Goal: Information Seeking & Learning: Find specific fact

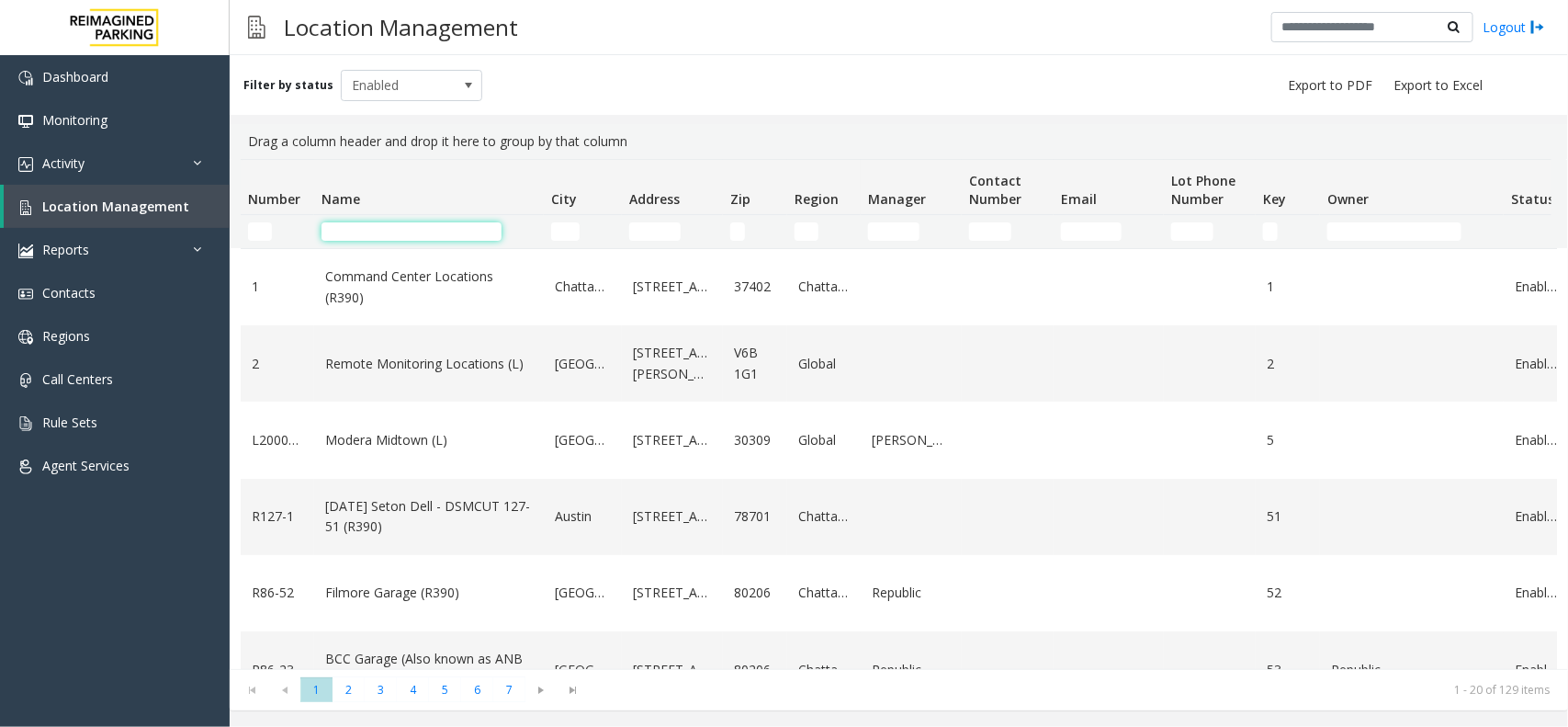
click at [382, 231] on input "Name Filter" at bounding box center [411, 231] width 180 height 18
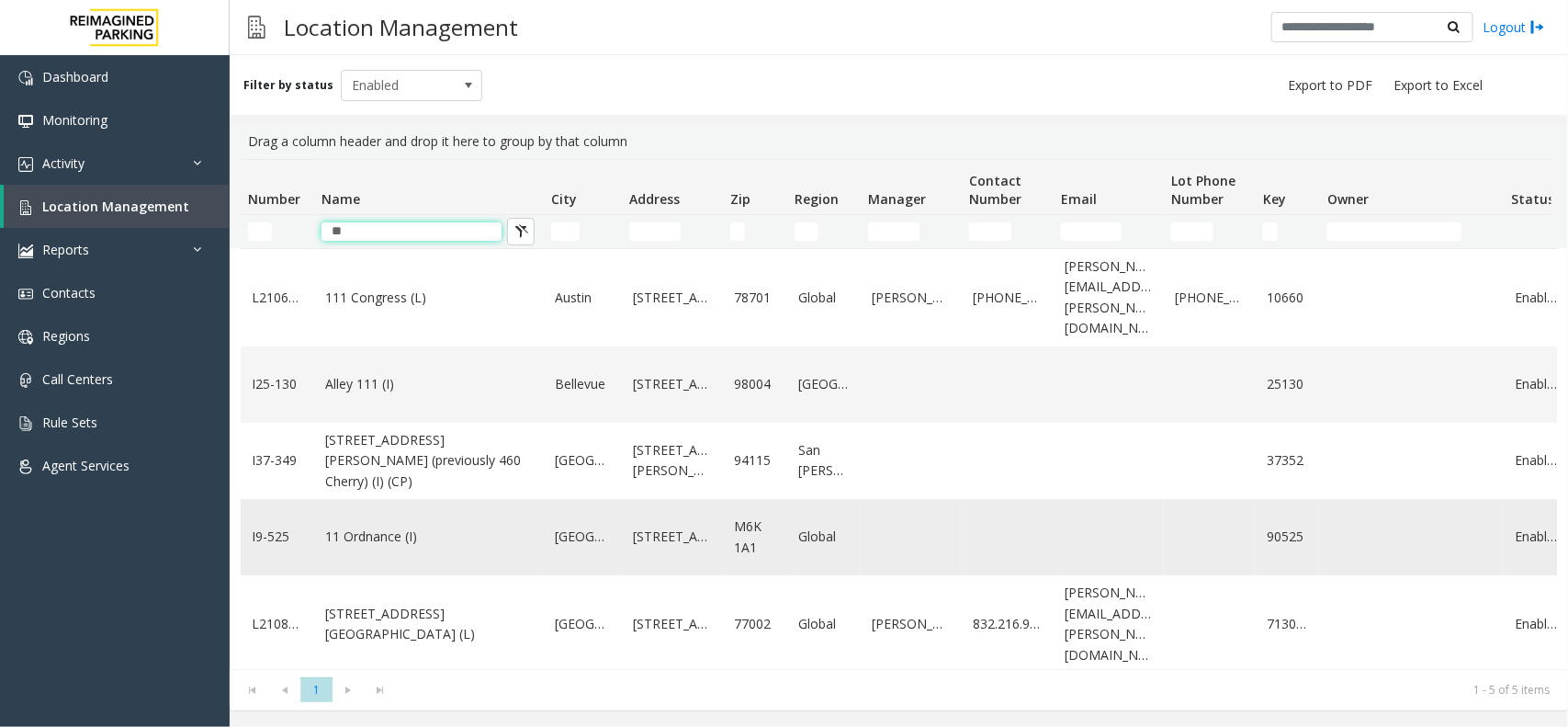
type input "**"
click at [383, 527] on link "11 Ordnance (I)" at bounding box center [429, 537] width 208 height 20
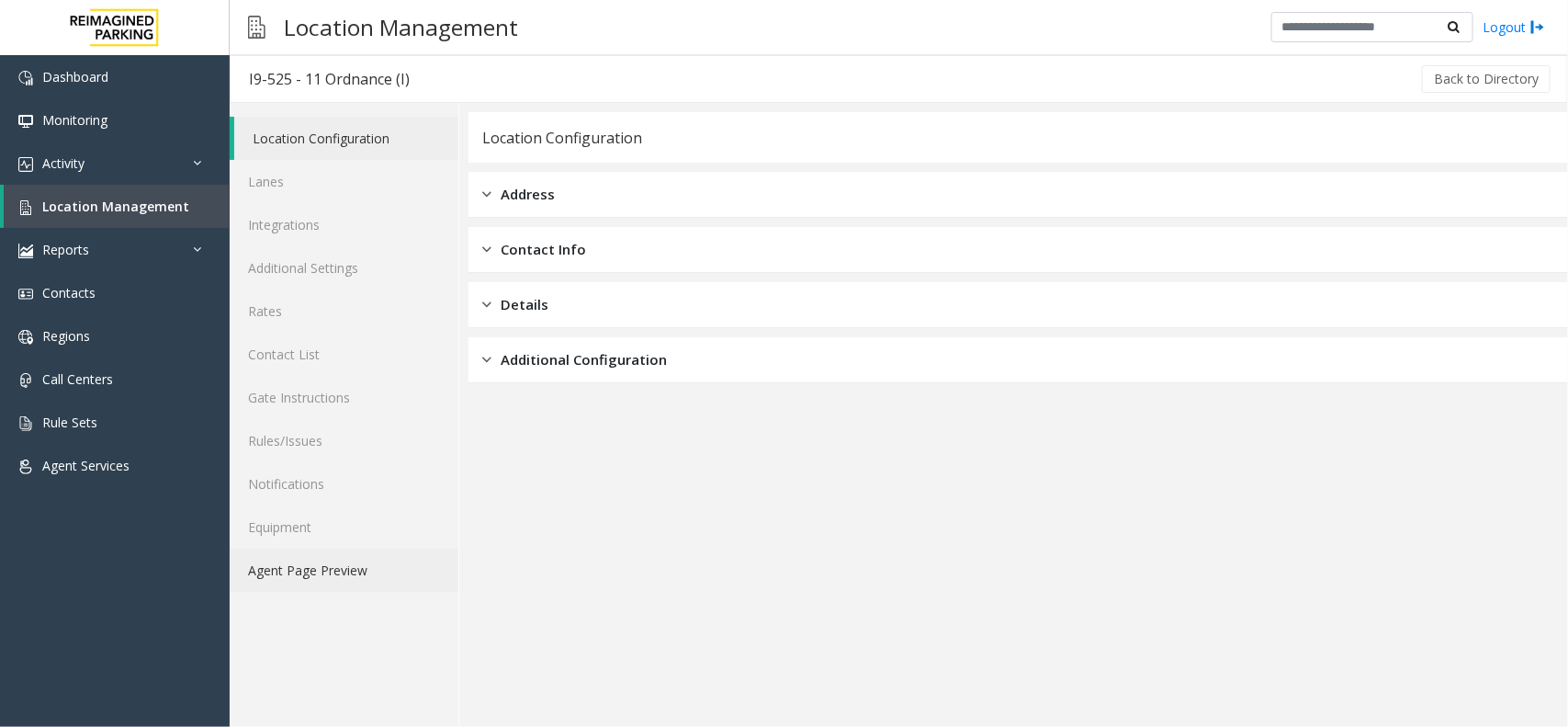
click at [369, 559] on link "Agent Page Preview" at bounding box center [343, 570] width 228 height 43
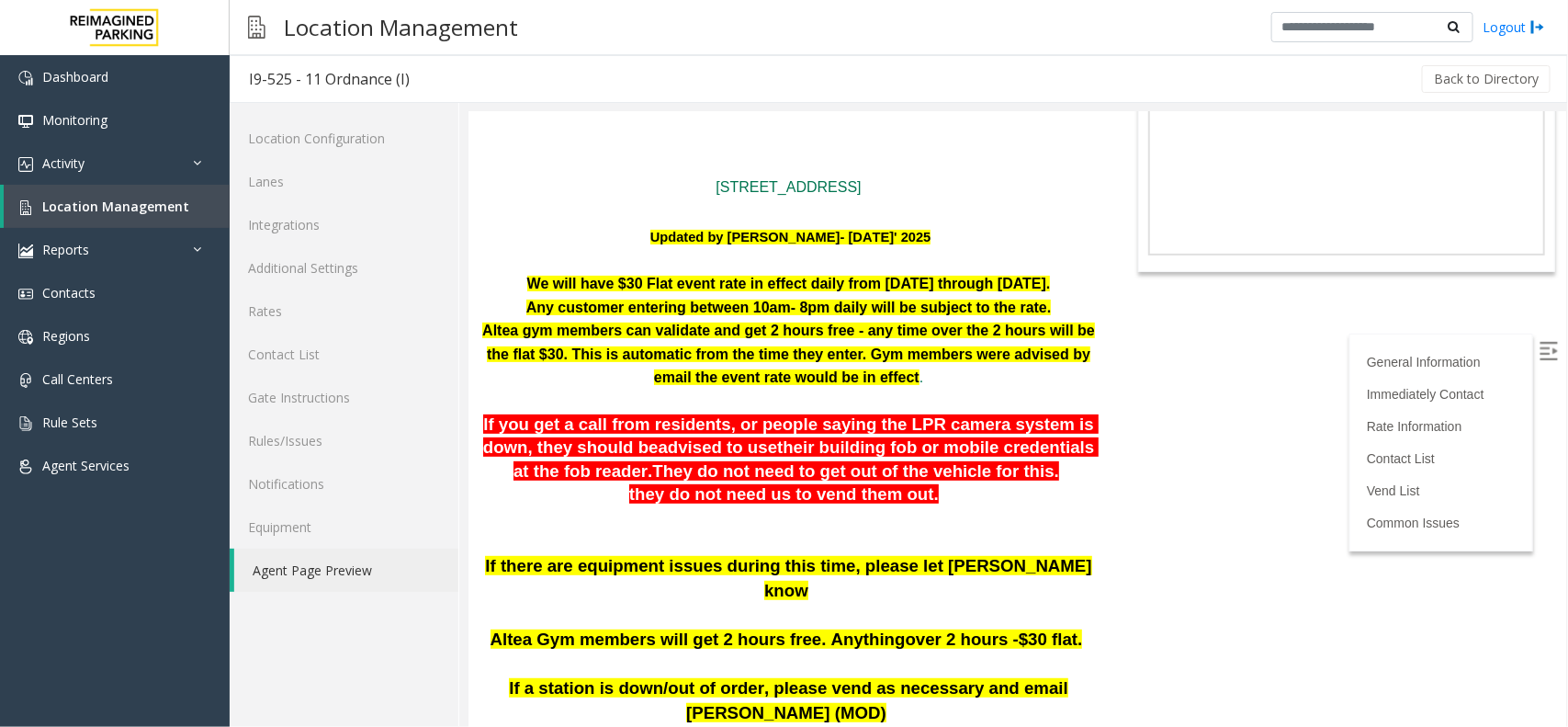
scroll to position [115, 0]
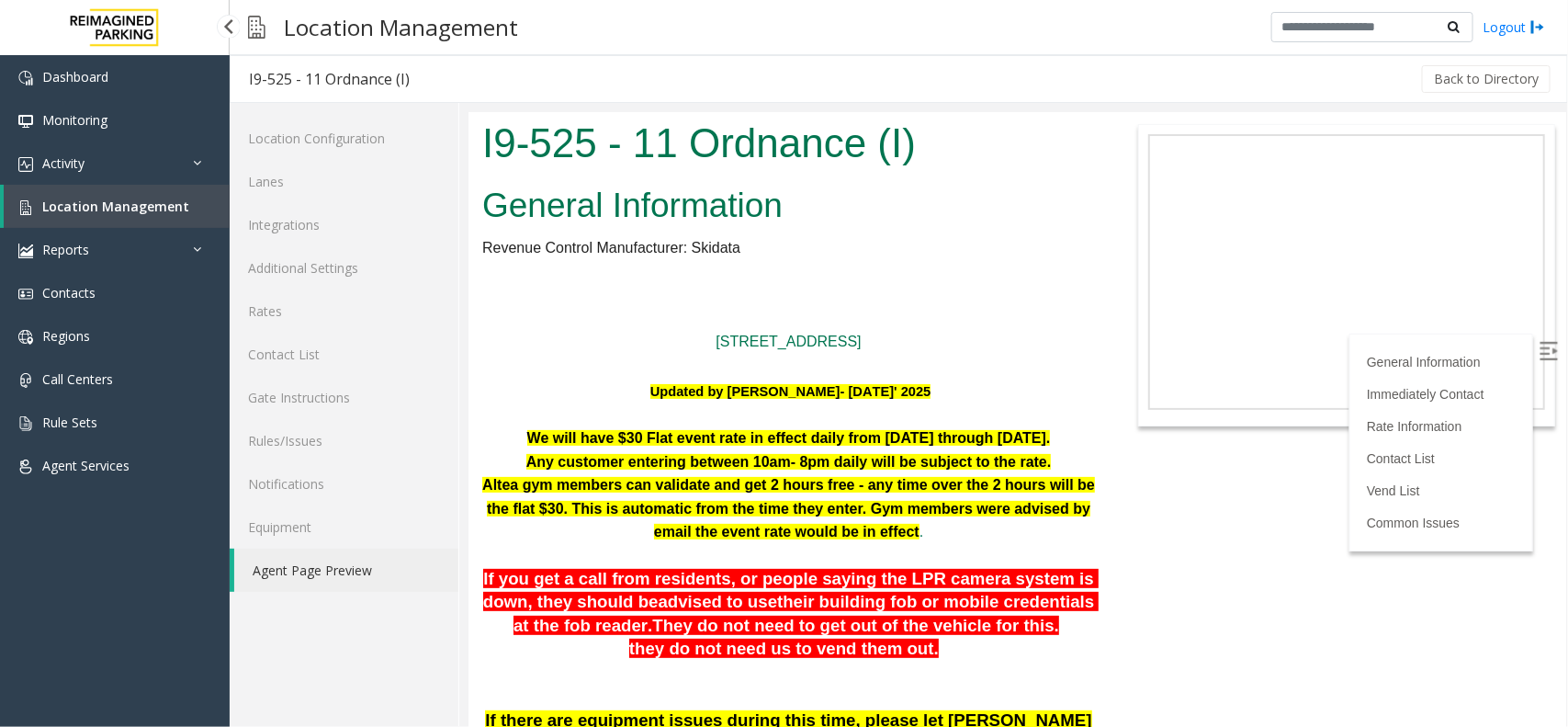
scroll to position [115, 0]
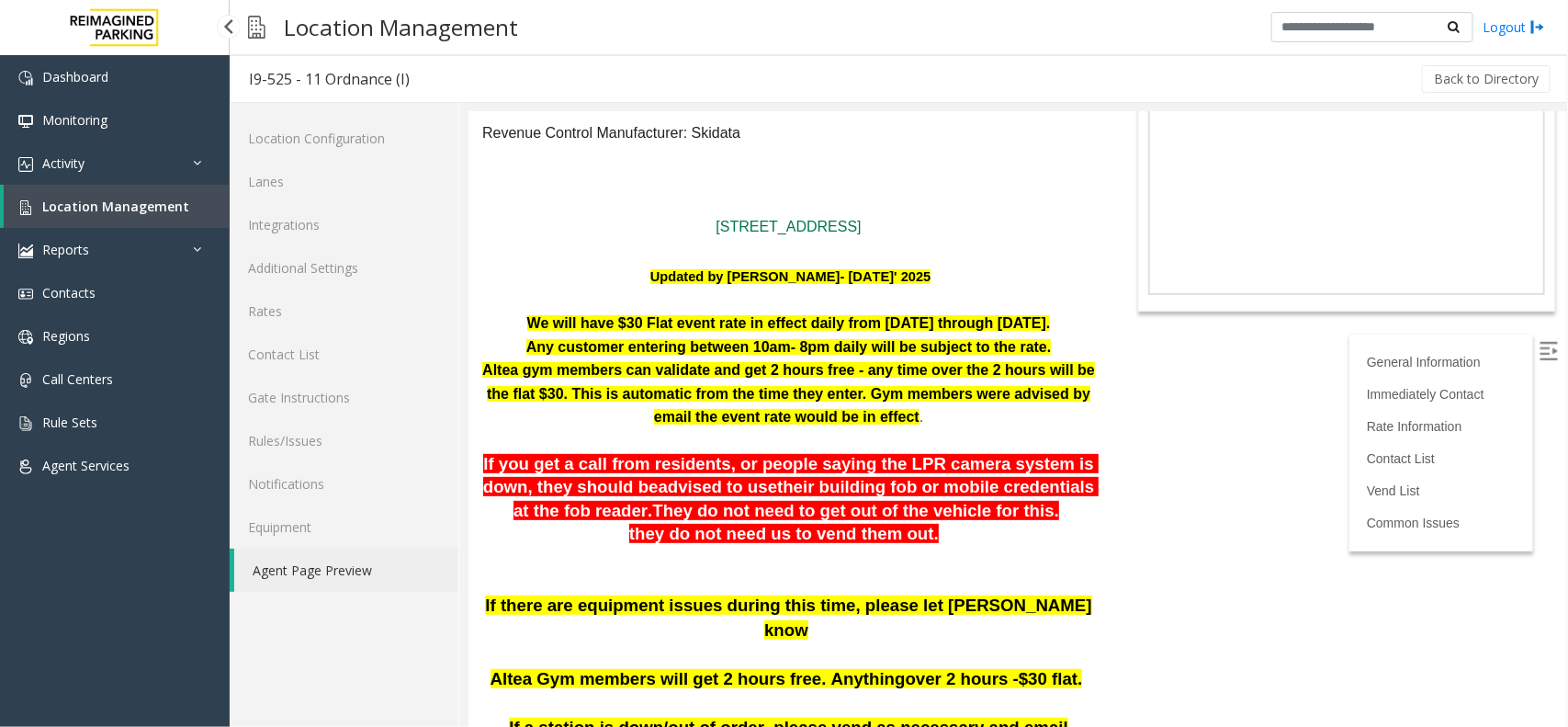
drag, startPoint x: 0, startPoint y: 0, endPoint x: 104, endPoint y: 202, distance: 227.2
click at [104, 202] on span "Location Management" at bounding box center [115, 206] width 147 height 17
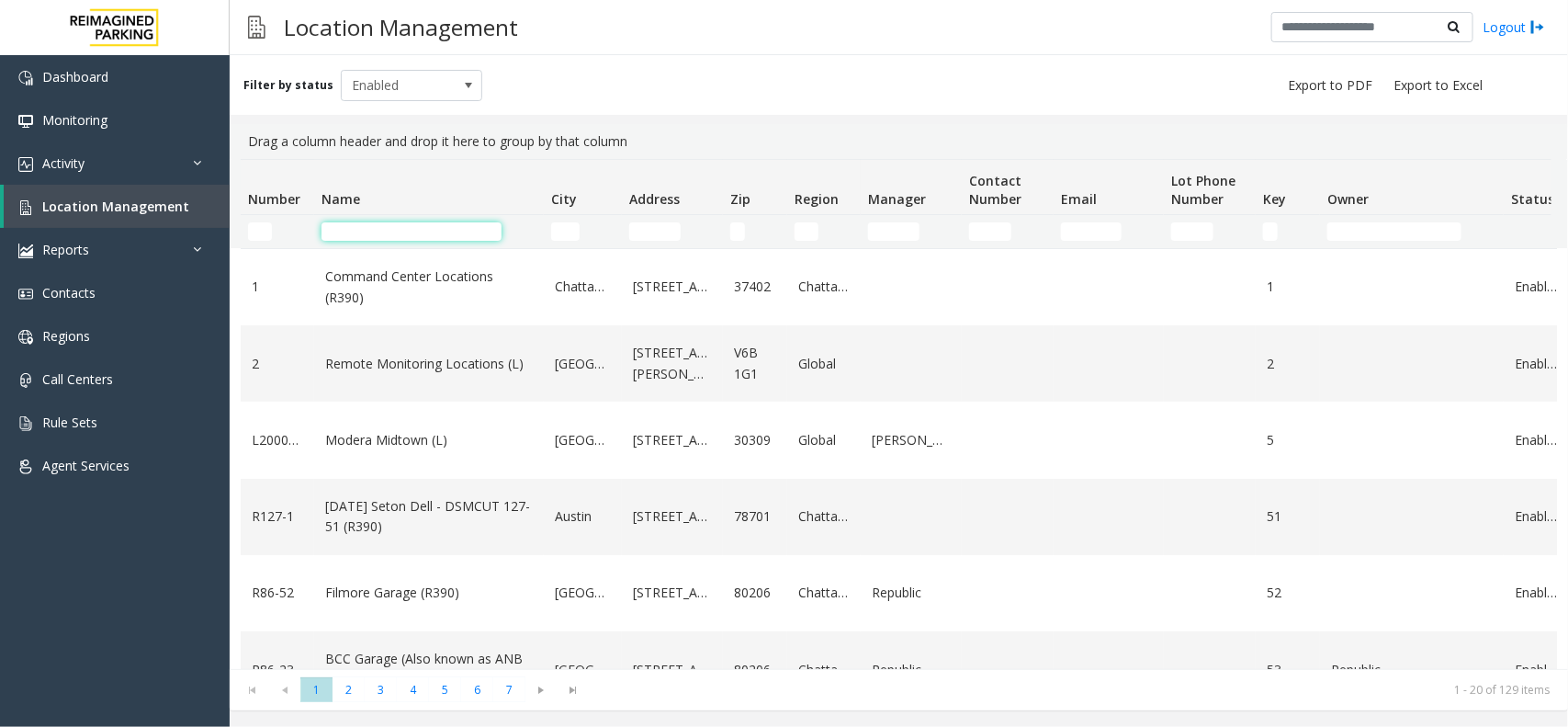
click at [383, 227] on input "Name Filter" at bounding box center [411, 231] width 180 height 18
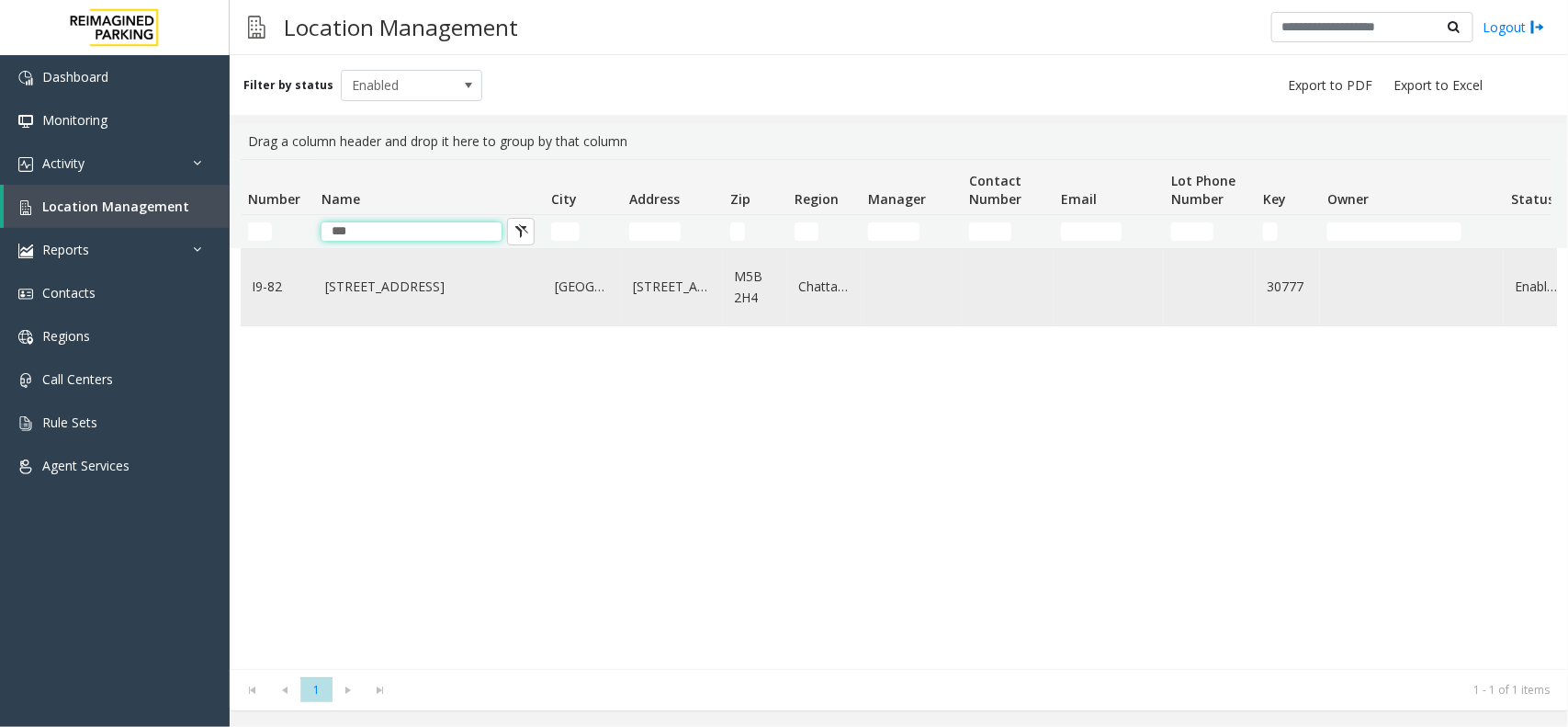
type input "***"
click at [386, 287] on link "777 Bay St. (I)" at bounding box center [429, 287] width 208 height 20
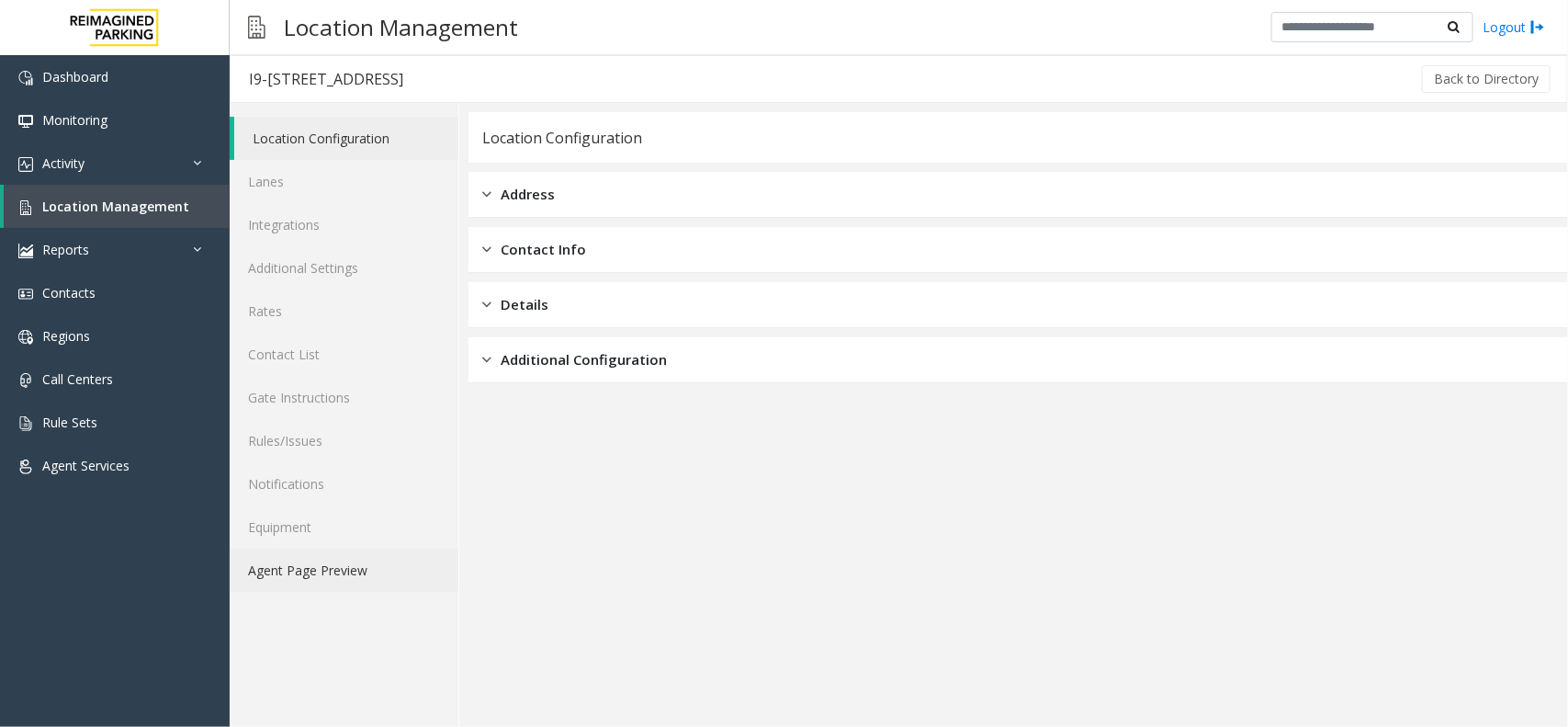
click at [369, 571] on link "Agent Page Preview" at bounding box center [343, 570] width 228 height 43
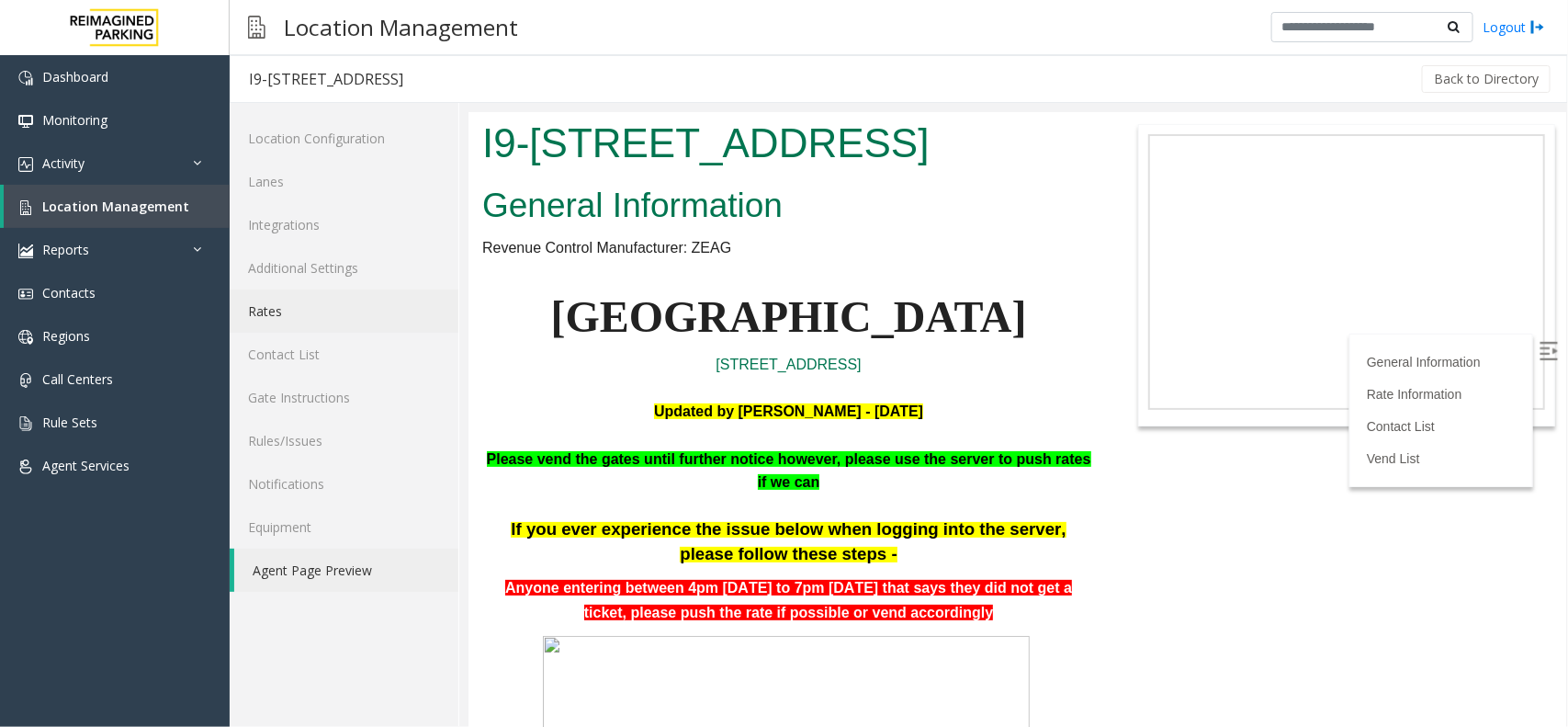
click at [375, 305] on link "Rates" at bounding box center [343, 311] width 228 height 43
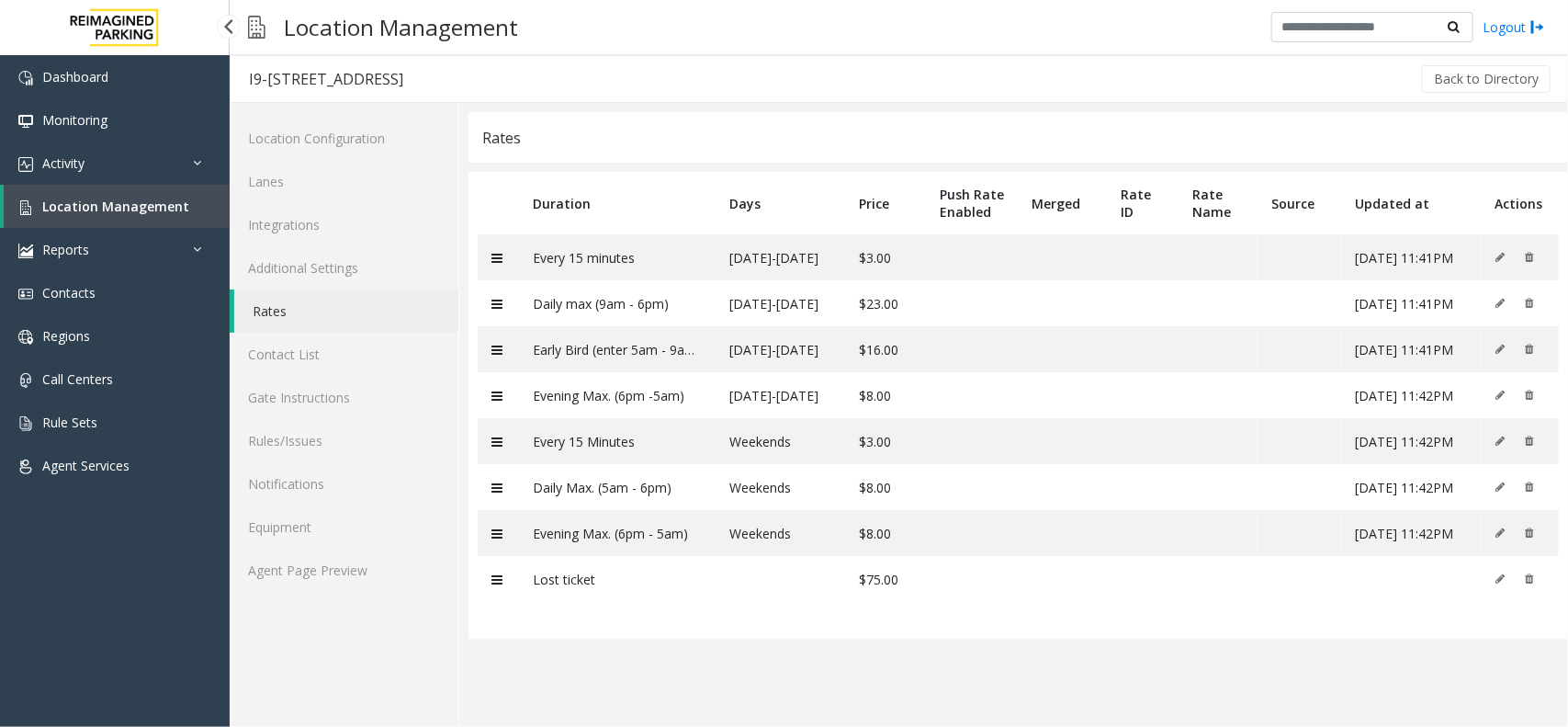
click at [182, 205] on link "Location Management" at bounding box center [117, 206] width 226 height 43
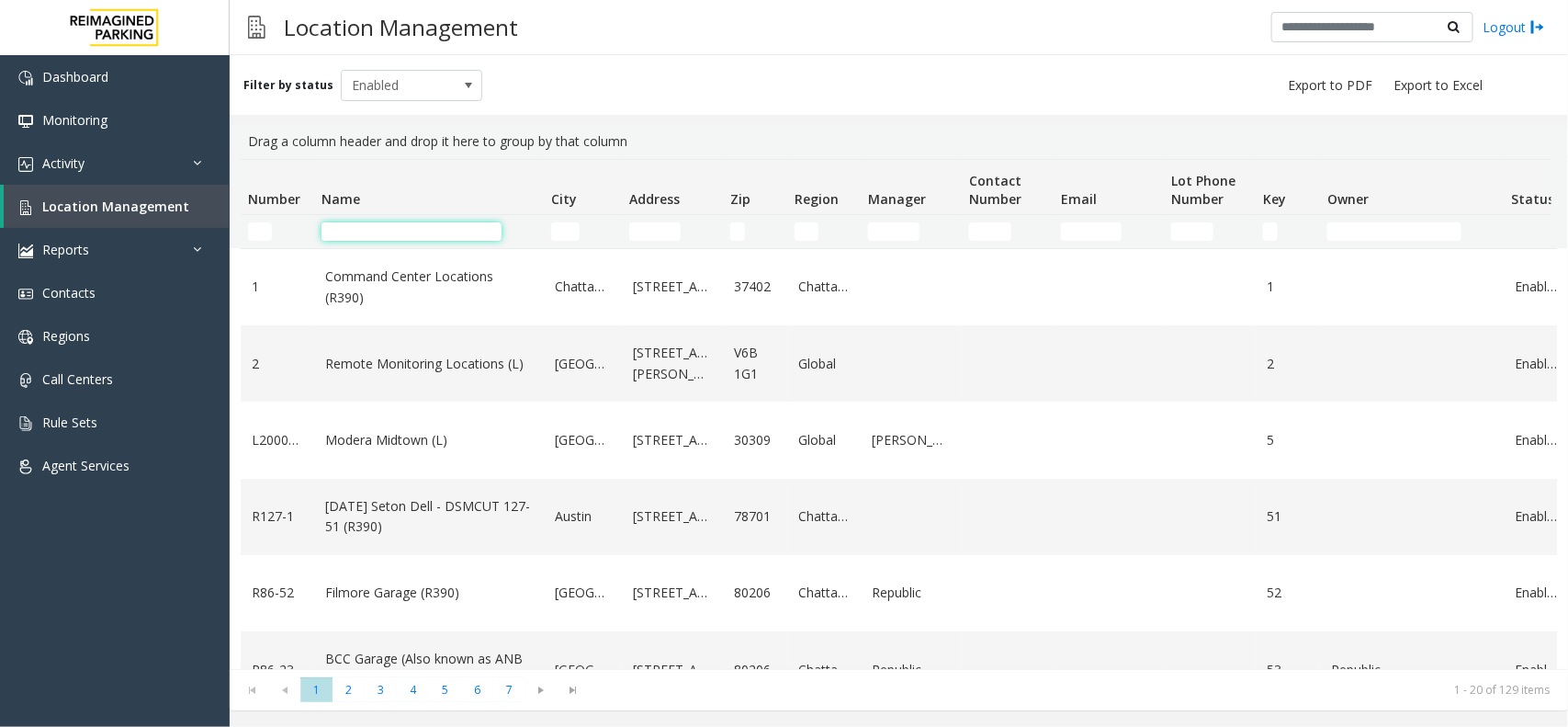
click at [374, 234] on input "Name Filter" at bounding box center [411, 231] width 180 height 18
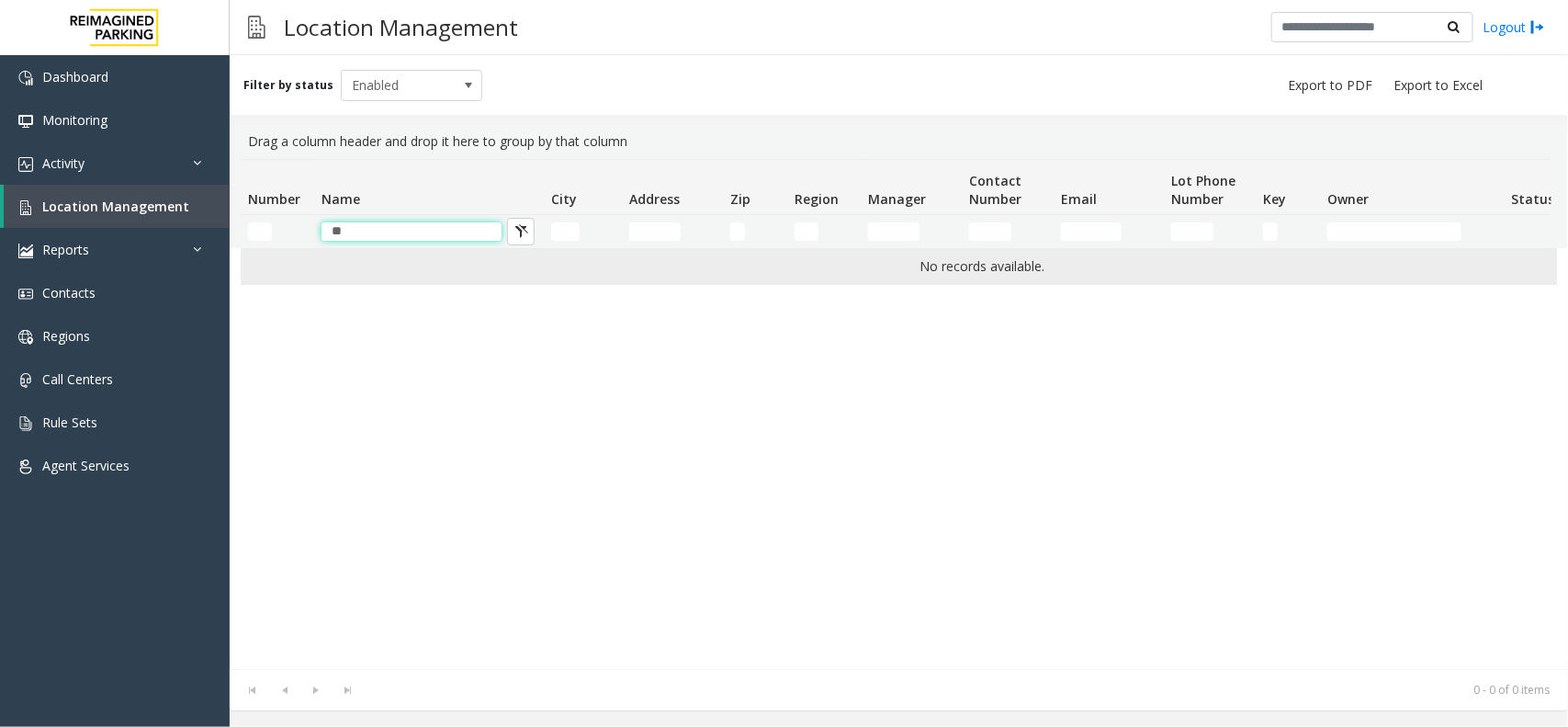
type input "*"
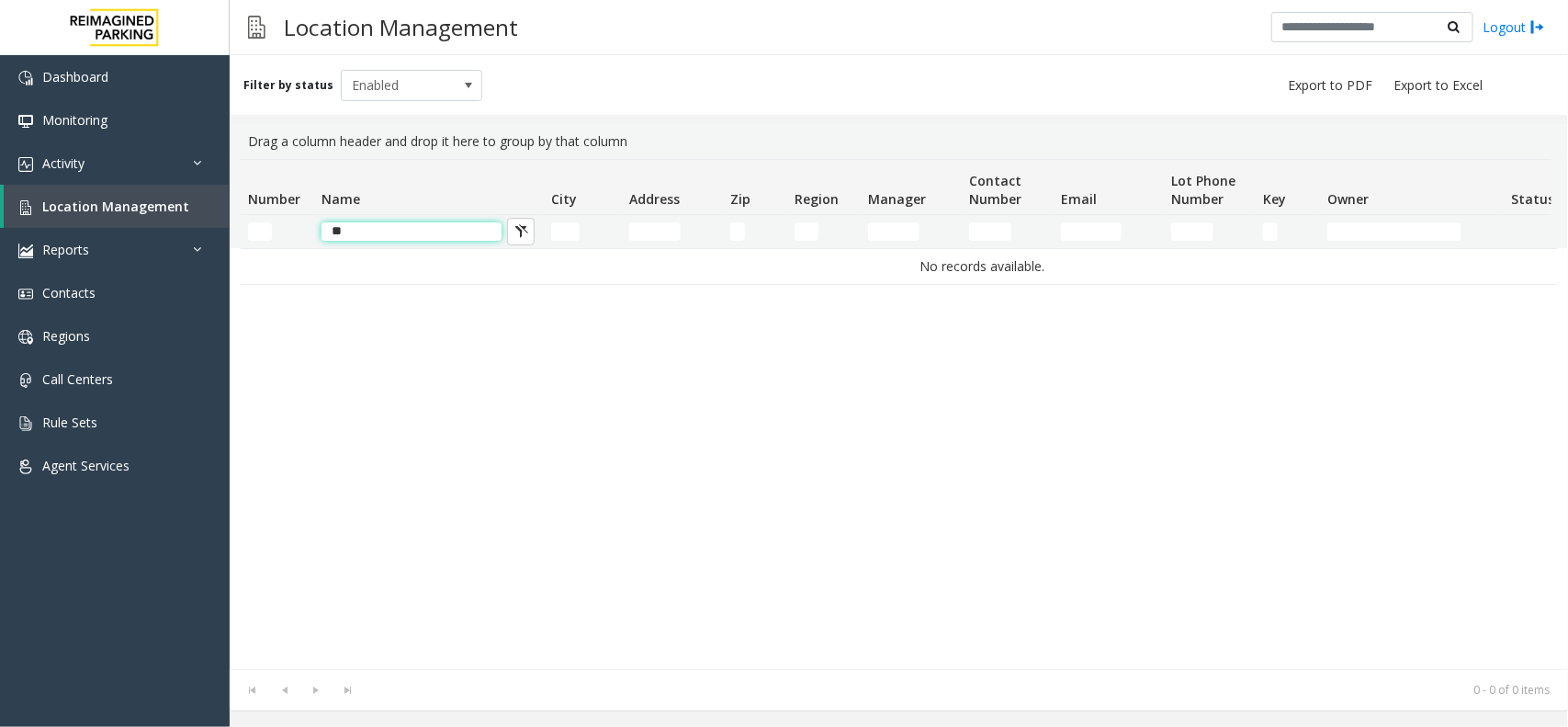
type input "*"
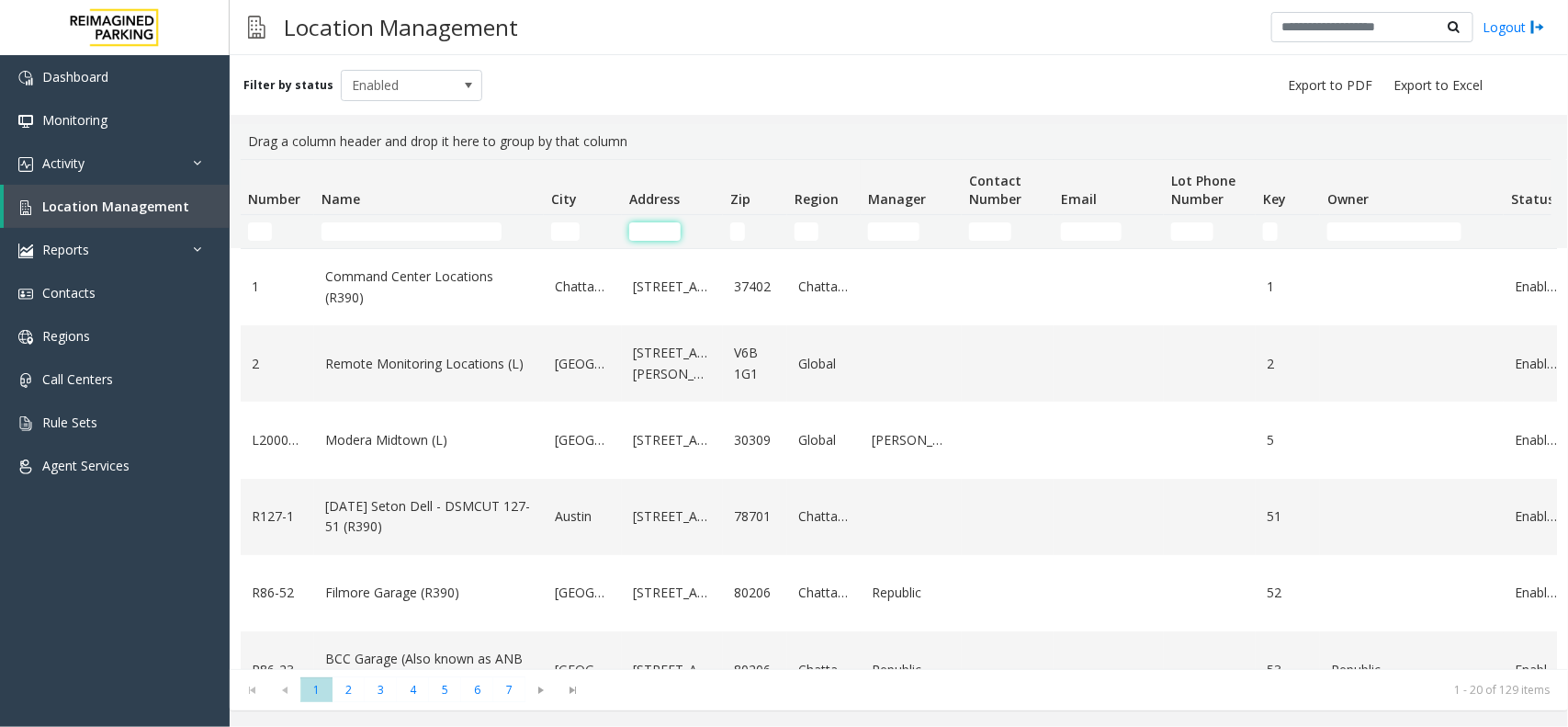
click at [655, 235] on input "Address Filter" at bounding box center [655, 231] width 51 height 18
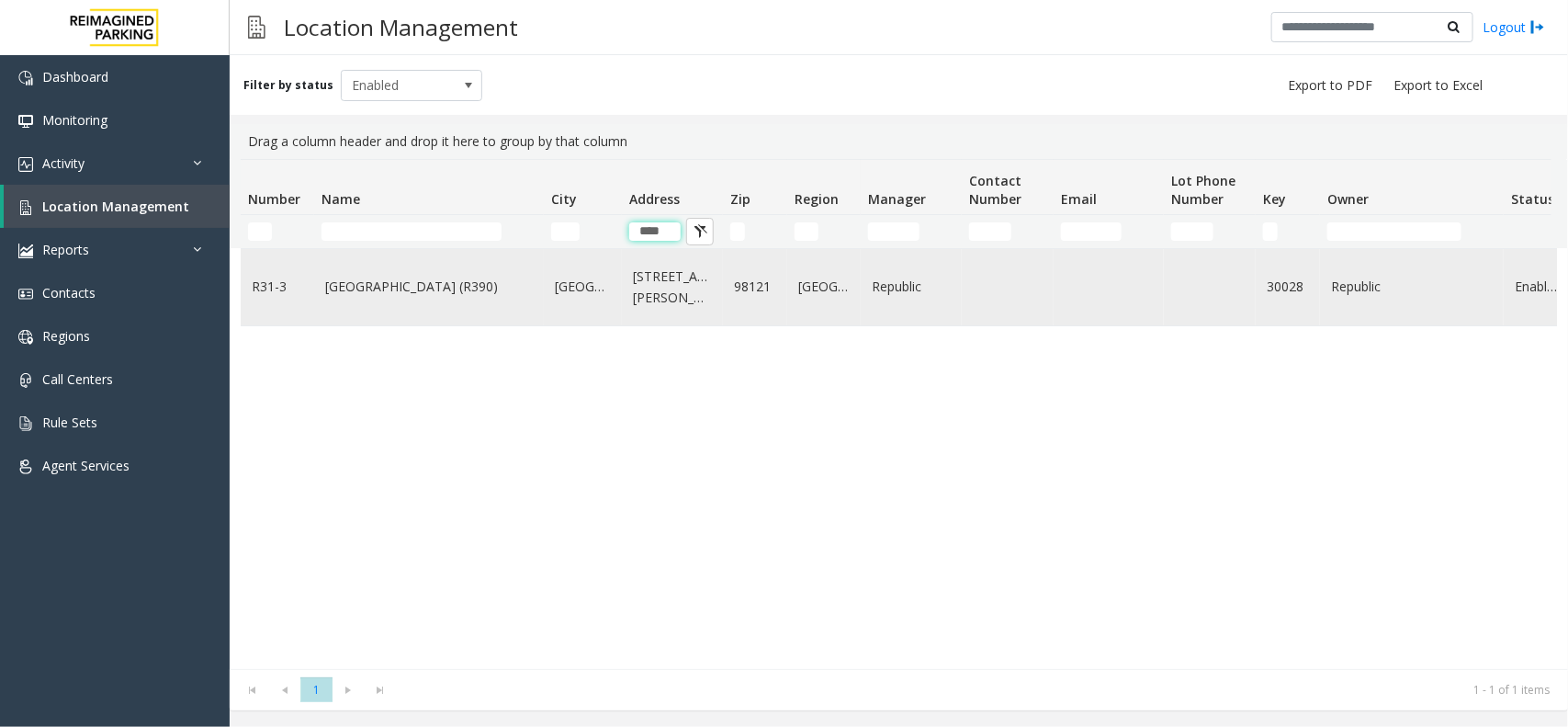
type input "****"
click at [401, 280] on link "Bell Street Garage (R390)" at bounding box center [429, 287] width 208 height 20
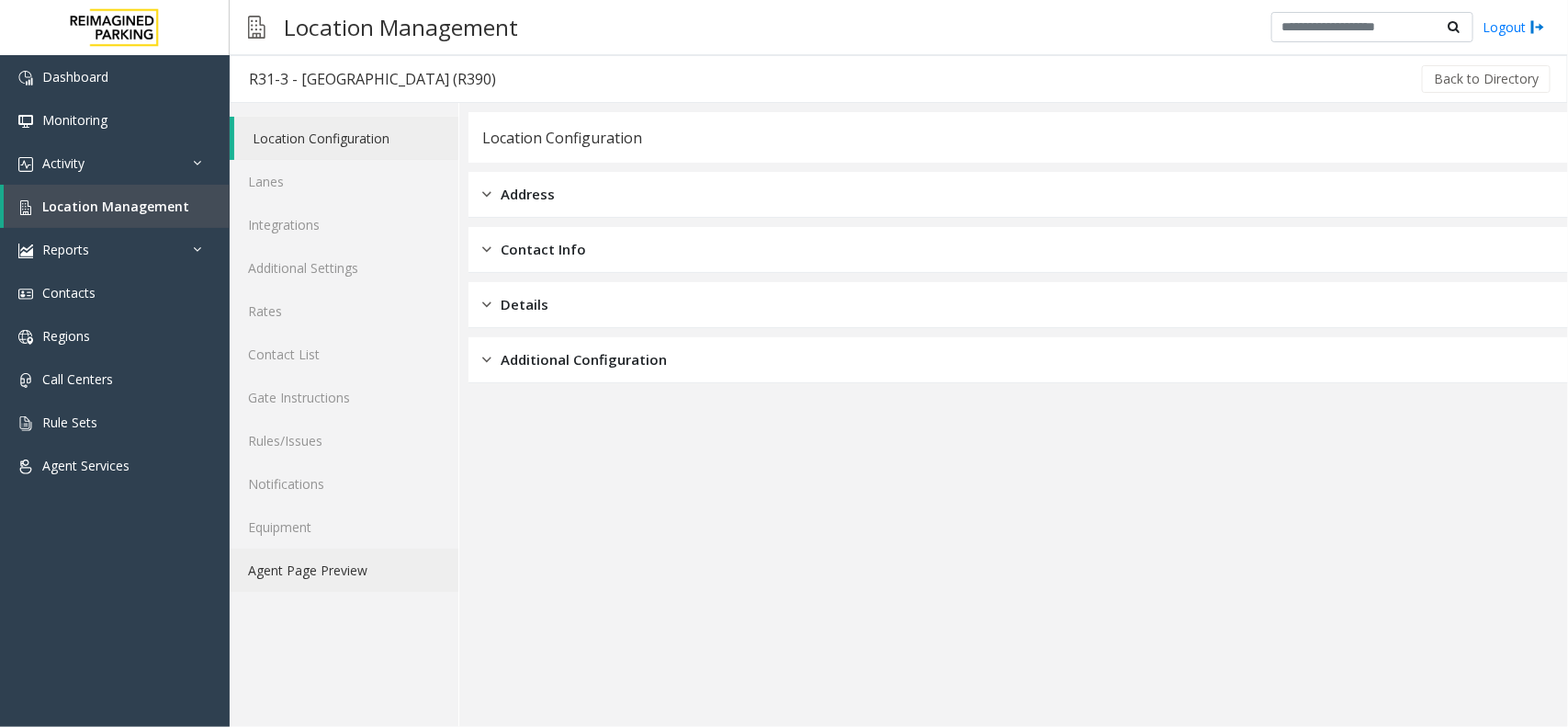
click at [378, 559] on link "Agent Page Preview" at bounding box center [343, 570] width 228 height 43
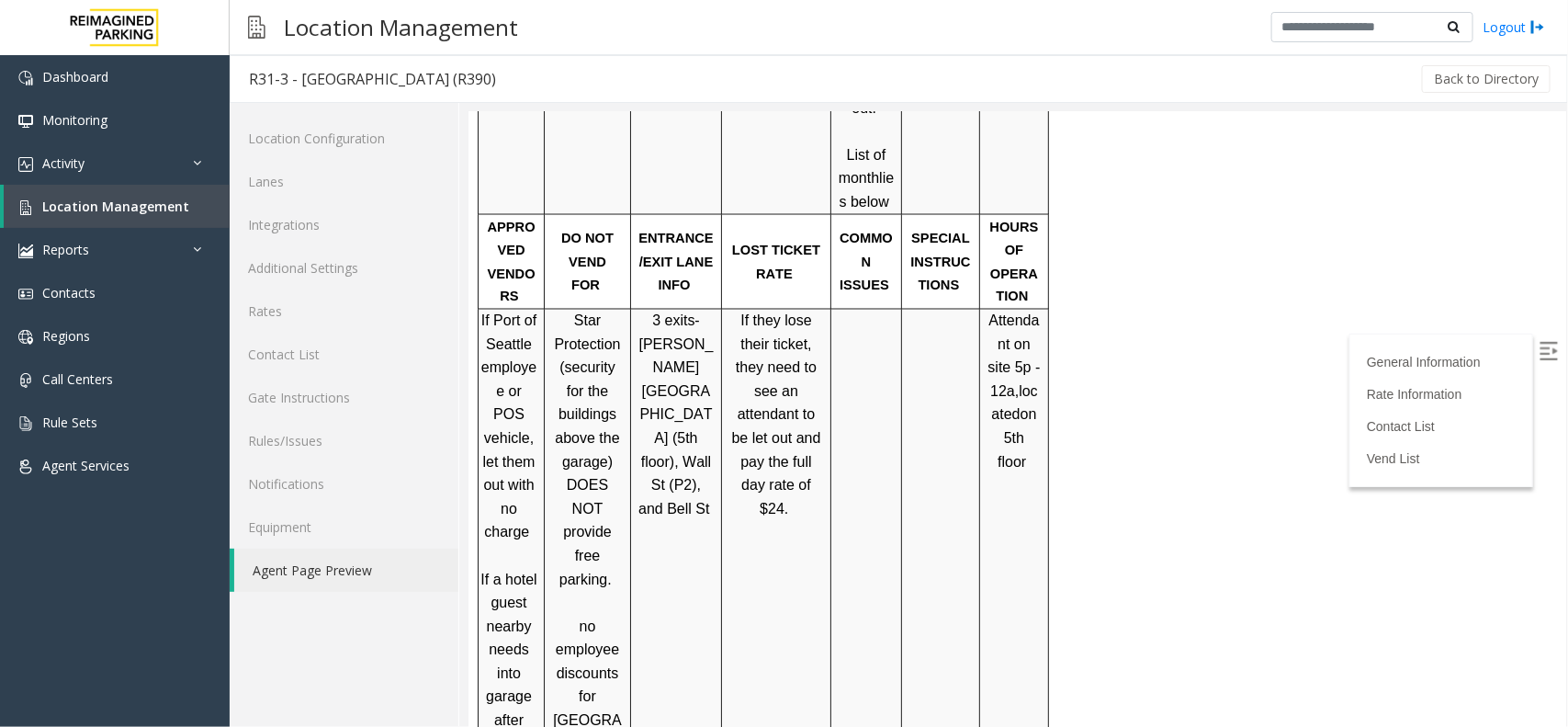
scroll to position [1378, 0]
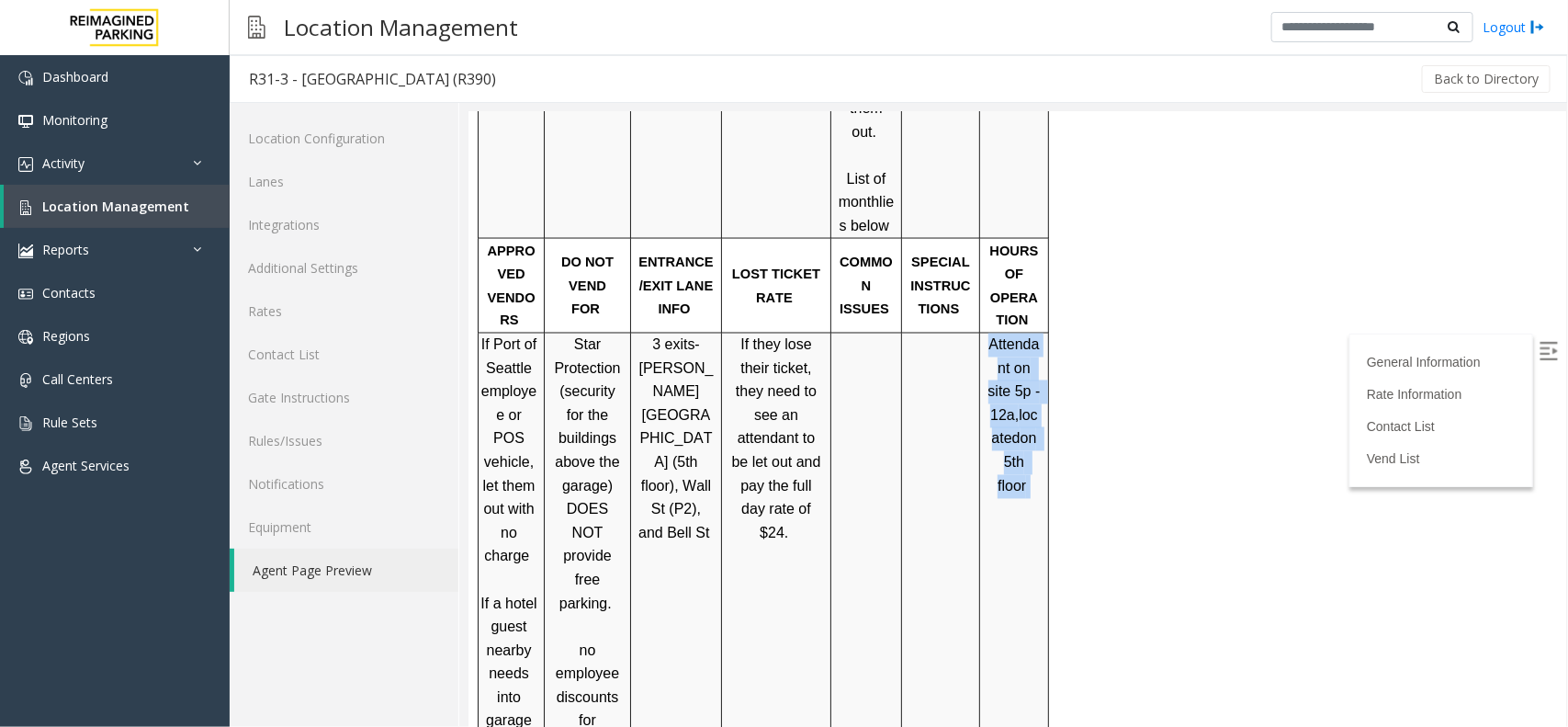
drag, startPoint x: 986, startPoint y: 260, endPoint x: 1042, endPoint y: 389, distance: 140.6
click at [1042, 389] on div "Attendant on site 5p - 12a, located on 5th floor" at bounding box center [1013, 414] width 68 height 164
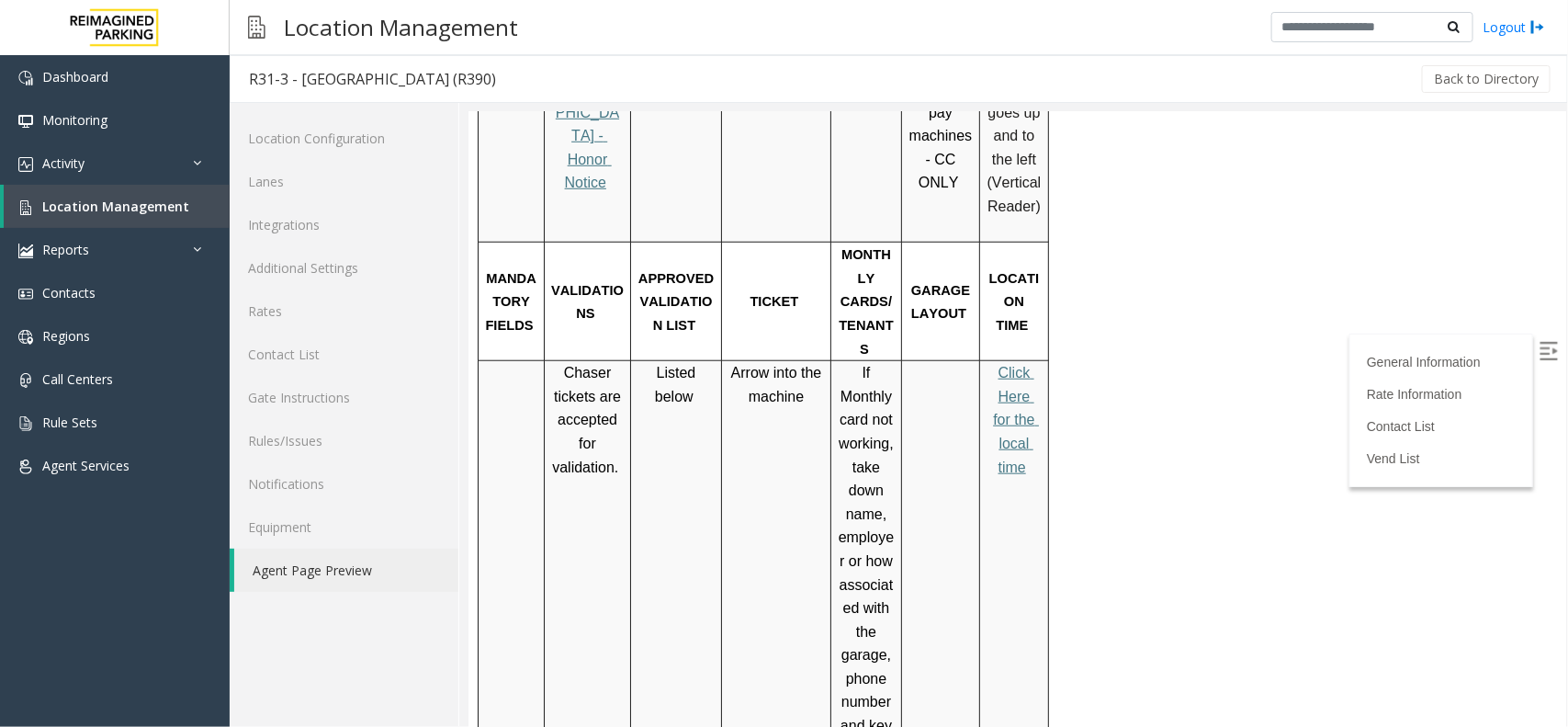
scroll to position [574, 0]
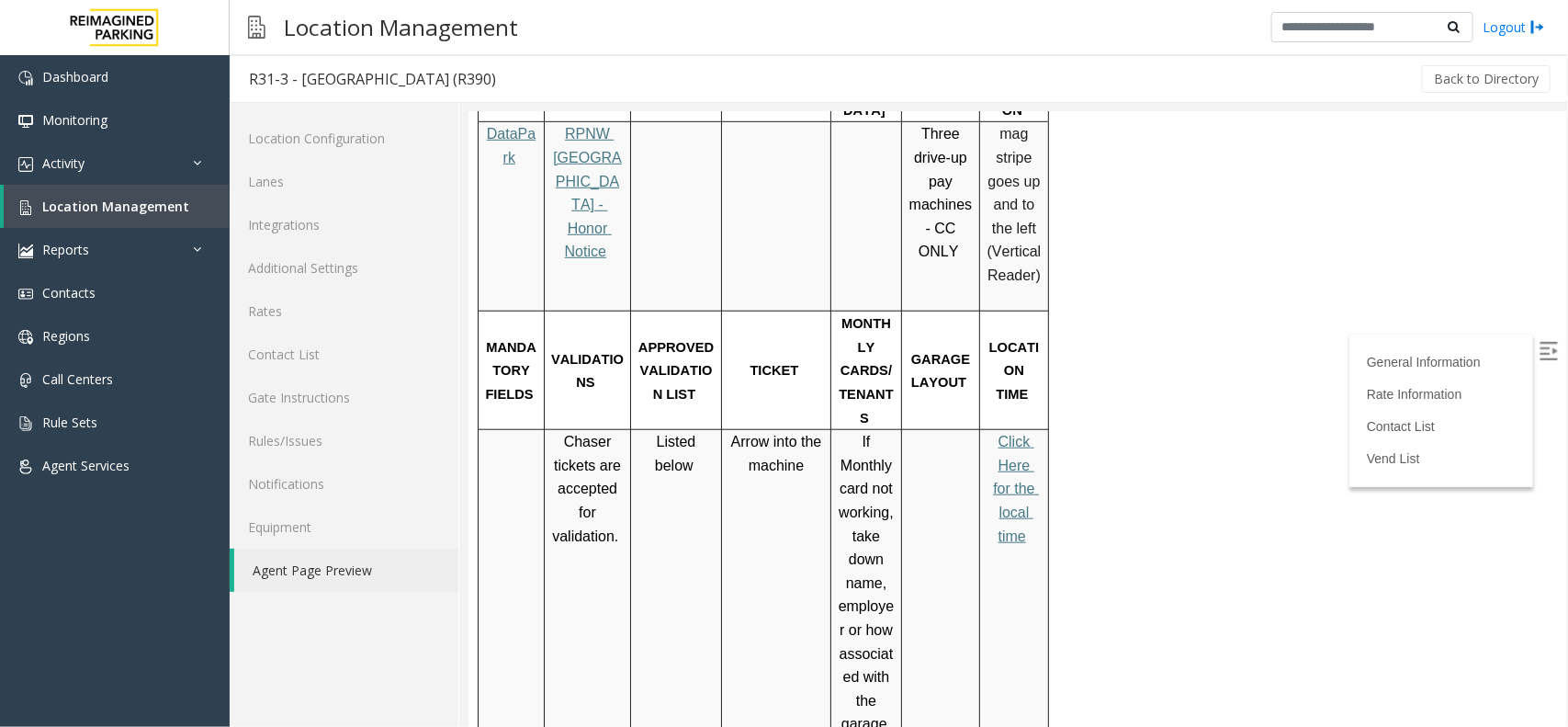
click at [1014, 433] on span "Click Here for the local time" at bounding box center [1014, 487] width 46 height 110
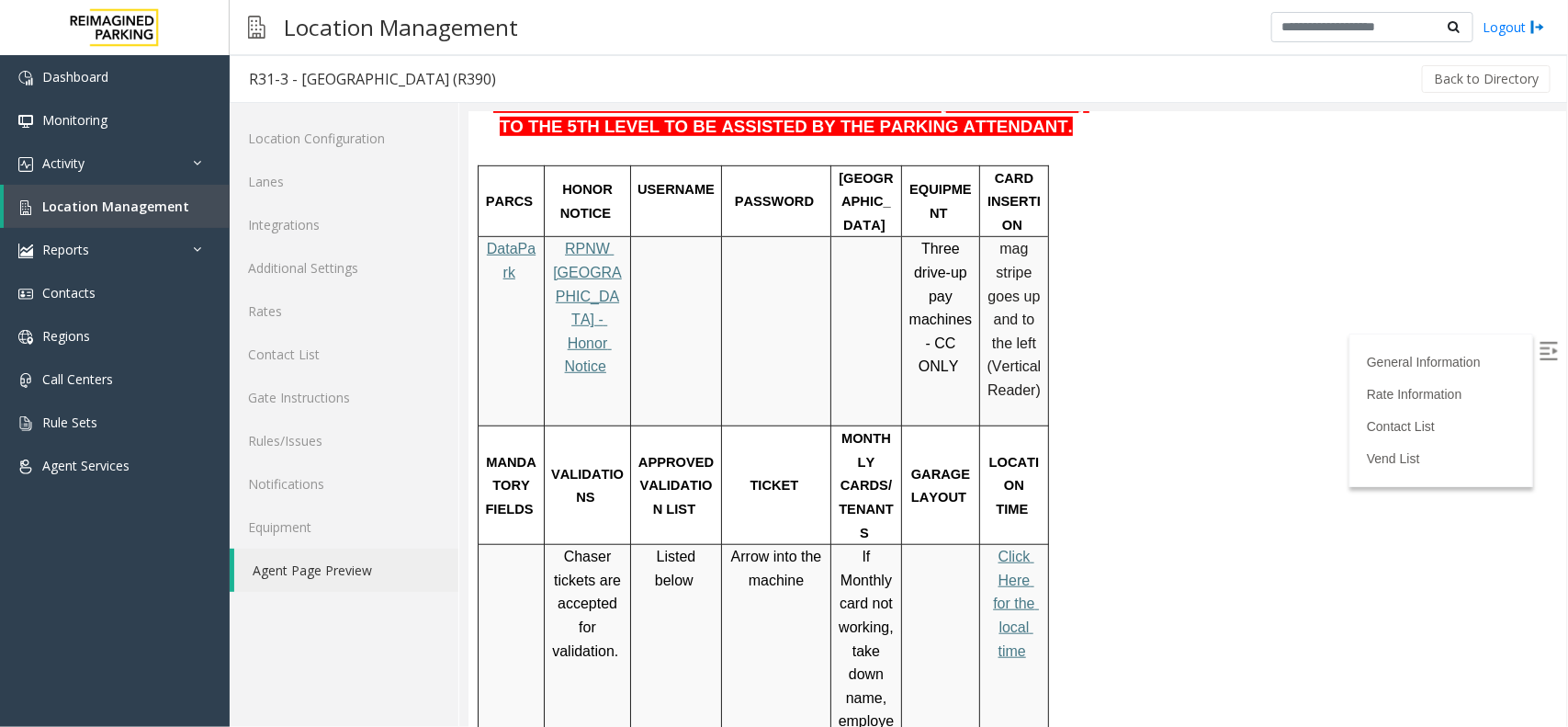
click at [1010, 547] on span "Click Here for the local time" at bounding box center [1014, 602] width 46 height 110
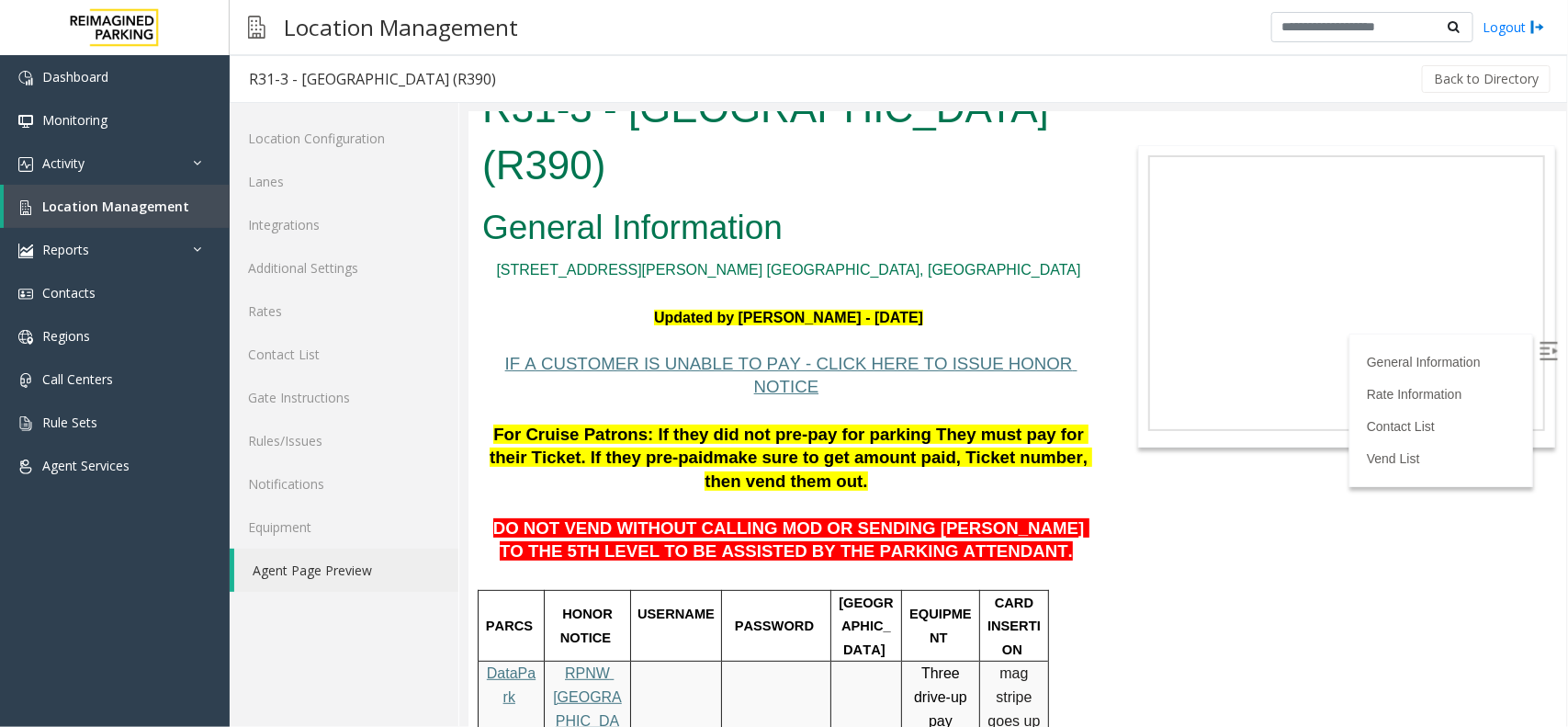
scroll to position [0, 0]
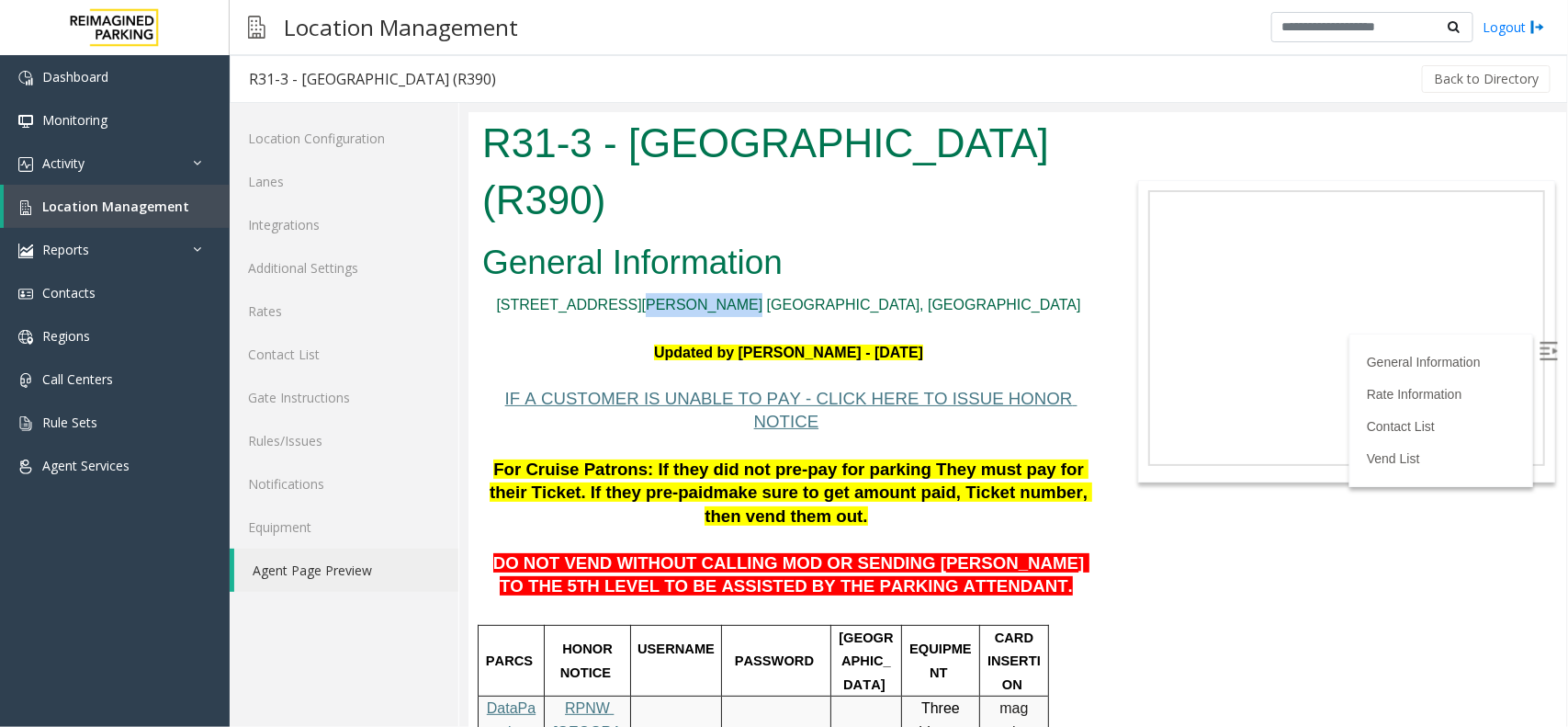
drag, startPoint x: 874, startPoint y: 302, endPoint x: 795, endPoint y: 300, distance: 79.0
click at [795, 300] on p "2323 Elliott Ave. Seattle, WA" at bounding box center [787, 304] width 613 height 24
copy link "Seattle, WA"
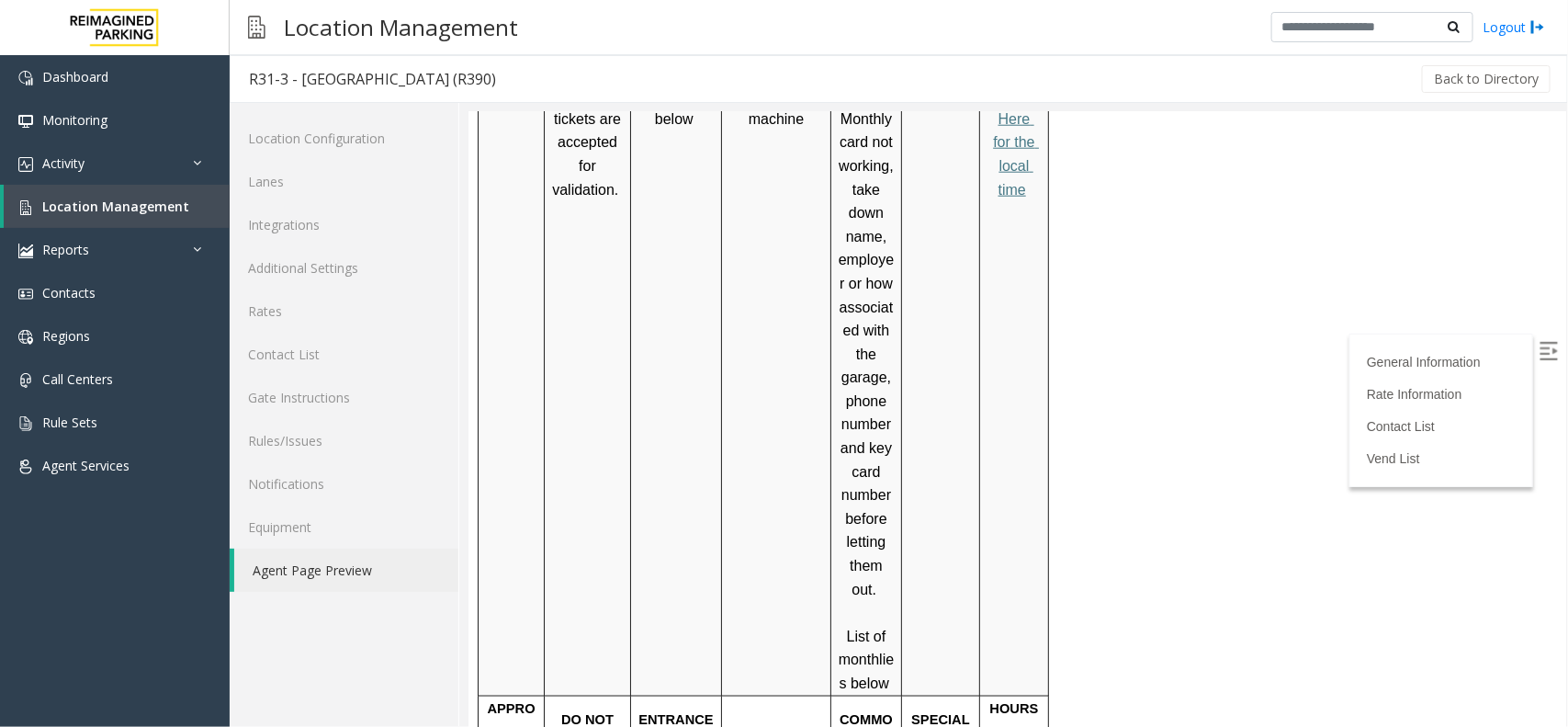
scroll to position [918, 0]
click at [134, 193] on link "Location Management" at bounding box center [117, 206] width 226 height 43
